Goal: Book appointment/travel/reservation

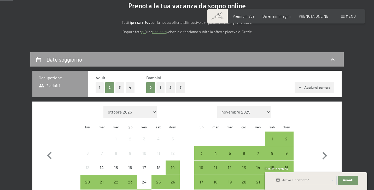
scroll to position [60, 0]
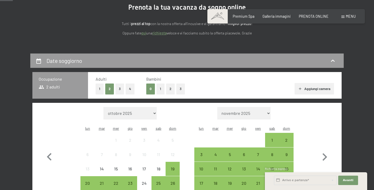
click at [169, 92] on button "2" at bounding box center [170, 88] width 9 height 11
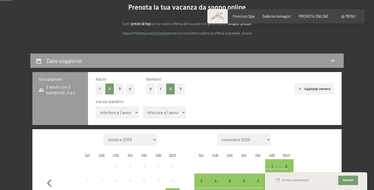
select select "7"
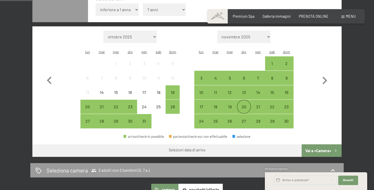
scroll to position [144, 0]
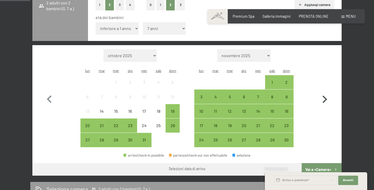
click at [325, 95] on icon "button" at bounding box center [324, 99] width 5 height 8
select select "2025-11-01"
select select "2025-12-01"
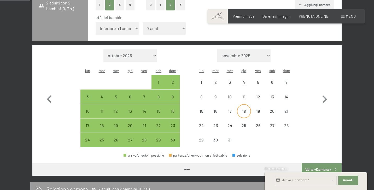
select select "2025-11-01"
select select "2025-12-01"
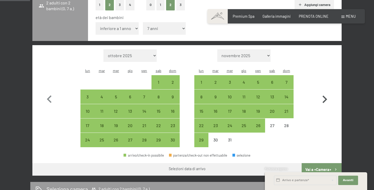
click at [323, 92] on icon "button" at bounding box center [324, 99] width 15 height 15
select select "2025-12-01"
select select "2026-01-01"
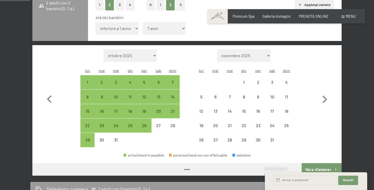
select select "2025-12-01"
select select "2026-01-01"
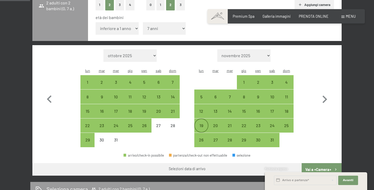
click at [200, 123] on div "19" at bounding box center [201, 129] width 13 height 13
select select "2025-12-01"
select select "2026-01-01"
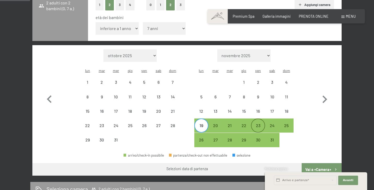
click at [261, 123] on div "23" at bounding box center [257, 129] width 13 height 13
select select "2025-12-01"
select select "2026-01-01"
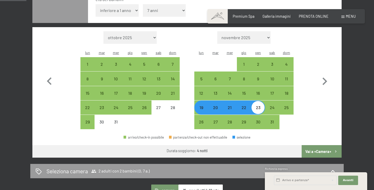
scroll to position [161, 0]
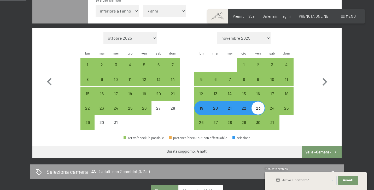
click at [319, 146] on button "Vai a «Camera»" at bounding box center [321, 152] width 40 height 13
select select "2025-12-01"
select select "2026-01-01"
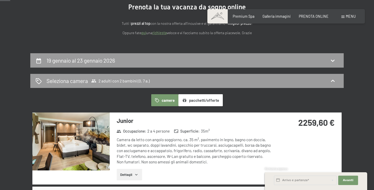
scroll to position [60, 0]
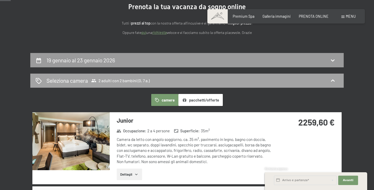
click at [325, 81] on div "Seleziona camera 2 adulti con 2 bambini (0, 7 a.)" at bounding box center [186, 81] width 303 height 8
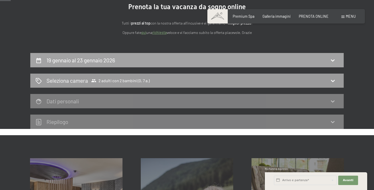
click at [100, 60] on h2 "19 gennaio al 23 gennaio 2026" at bounding box center [80, 60] width 69 height 7
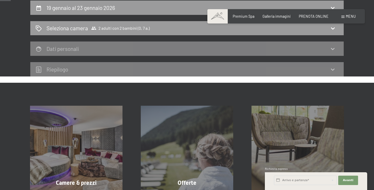
select select "7"
select select "2025-12-01"
select select "2026-01-01"
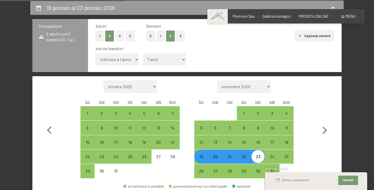
select select "1"
select select "2025-12-01"
select select "2026-01-01"
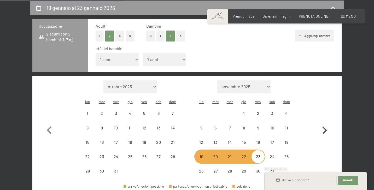
select select "2025-12-01"
select select "2026-01-01"
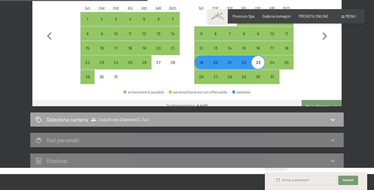
scroll to position [203, 0]
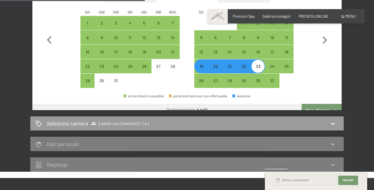
click at [317, 104] on button "Vai a «Camera»" at bounding box center [321, 110] width 40 height 13
select select "2025-12-01"
select select "2026-01-01"
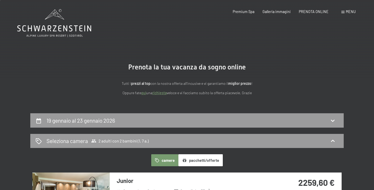
scroll to position [0, 0]
click at [281, 14] on div "Prenotazione Richiesta Premium Spa Galleria immagini PRENOTA ONLINE Menu DE IT …" at bounding box center [285, 11] width 139 height 5
click at [241, 11] on span "Premium Spa" at bounding box center [243, 11] width 22 height 4
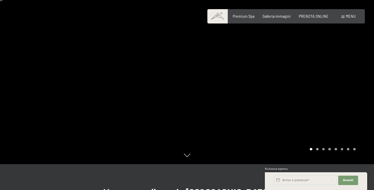
scroll to position [21, 0]
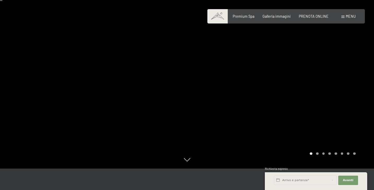
click at [323, 75] on div at bounding box center [280, 74] width 187 height 190
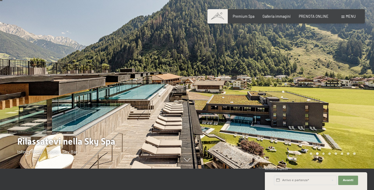
click at [323, 75] on div at bounding box center [280, 74] width 187 height 190
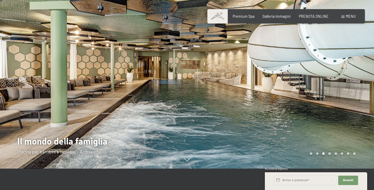
click at [323, 75] on div at bounding box center [280, 74] width 187 height 190
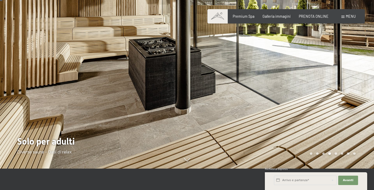
click at [323, 75] on div at bounding box center [280, 74] width 187 height 190
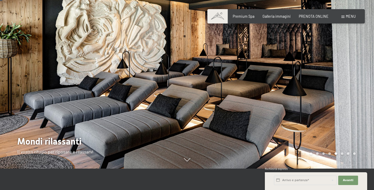
click at [323, 75] on div at bounding box center [280, 74] width 187 height 190
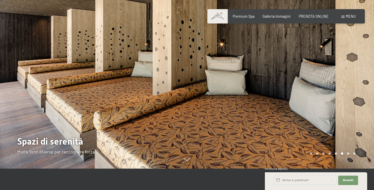
click at [323, 75] on div at bounding box center [280, 74] width 187 height 190
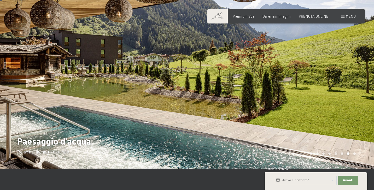
click at [323, 75] on div at bounding box center [280, 74] width 187 height 190
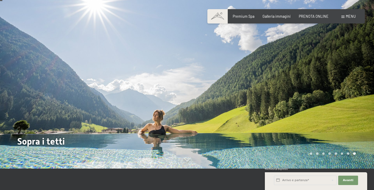
click at [323, 75] on div at bounding box center [280, 74] width 187 height 190
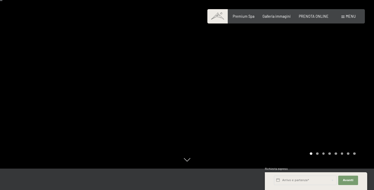
click at [323, 75] on div at bounding box center [280, 74] width 187 height 190
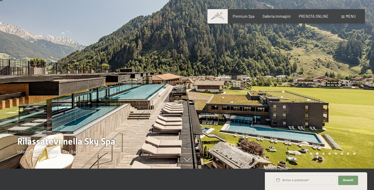
click at [323, 75] on div at bounding box center [280, 74] width 187 height 190
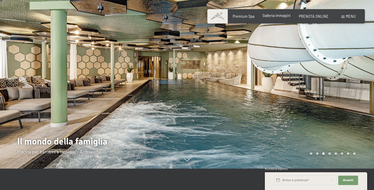
click at [282, 14] on span "Galleria immagini" at bounding box center [276, 15] width 28 height 4
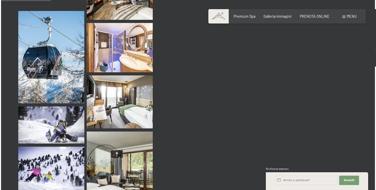
scroll to position [709, 0]
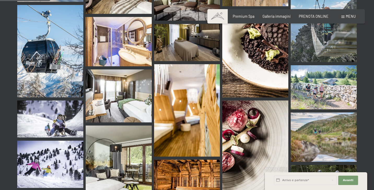
click at [348, 18] on span "Menu" at bounding box center [350, 16] width 10 height 4
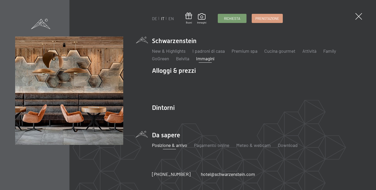
click at [174, 144] on link "Posizione & arrivo" at bounding box center [169, 145] width 35 height 6
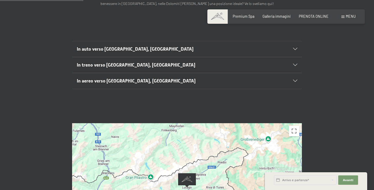
scroll to position [107, 0]
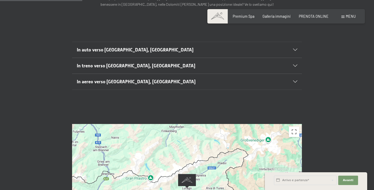
click at [294, 42] on div "In auto verso Lutago, Alto Adige" at bounding box center [187, 50] width 220 height 16
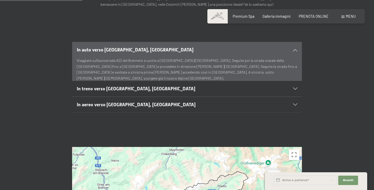
click at [296, 49] on icon at bounding box center [295, 50] width 4 height 2
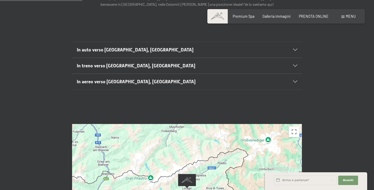
click at [296, 81] on icon at bounding box center [295, 82] width 4 height 2
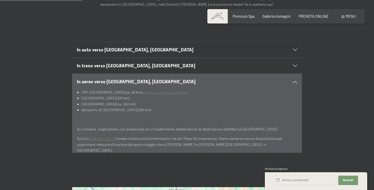
click at [187, 89] on li "TOP: Aeroporto di Bolzano/Alto Adige (ca. 90 km) prenotare online con Skyalps" at bounding box center [189, 92] width 216 height 6
click at [188, 90] on link "prenotare online con Skyalps" at bounding box center [165, 92] width 46 height 4
